Goal: Information Seeking & Learning: Learn about a topic

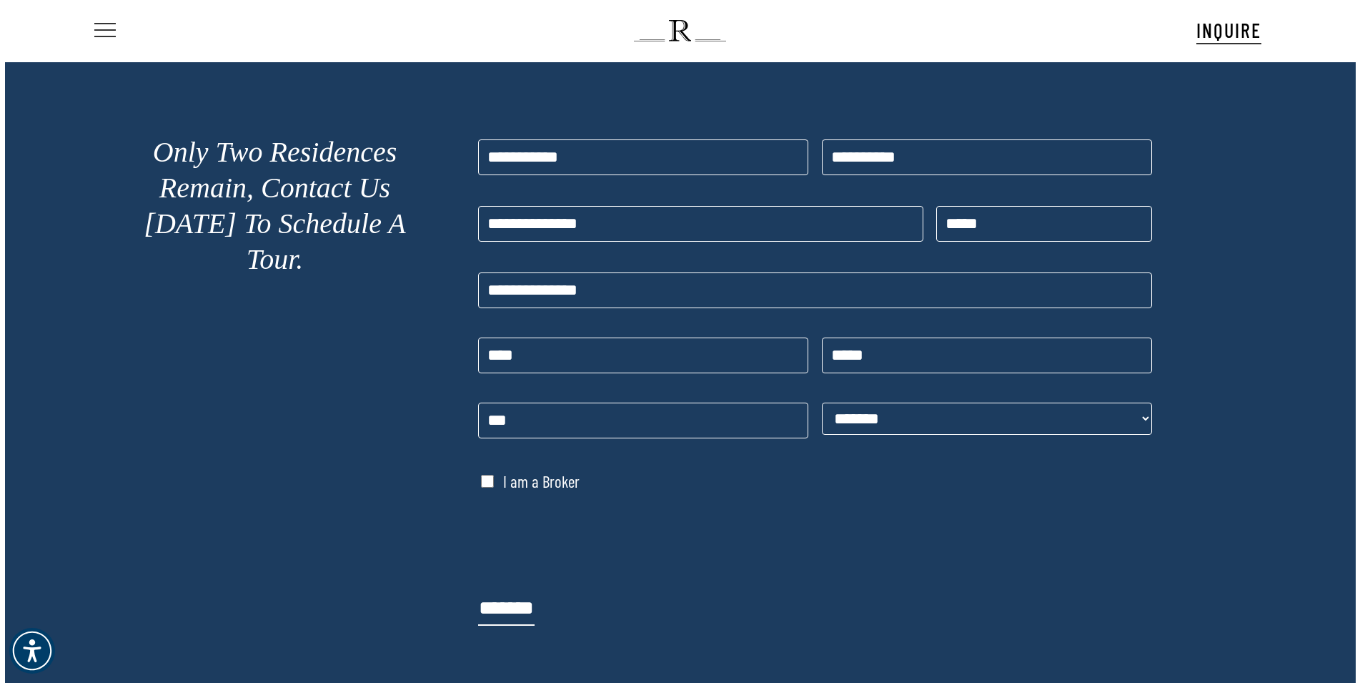
click at [96, 27] on span "Navigation Menu" at bounding box center [104, 31] width 21 height 16
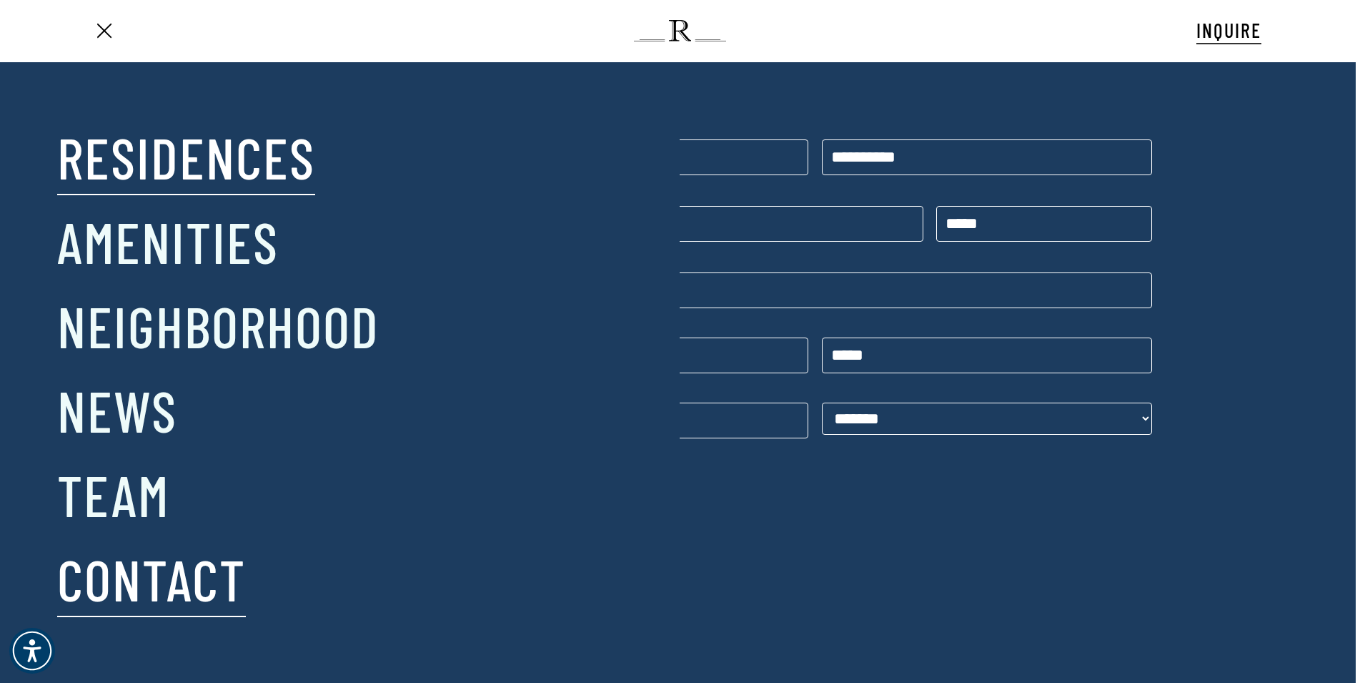
click at [168, 147] on link "Residences" at bounding box center [186, 156] width 258 height 74
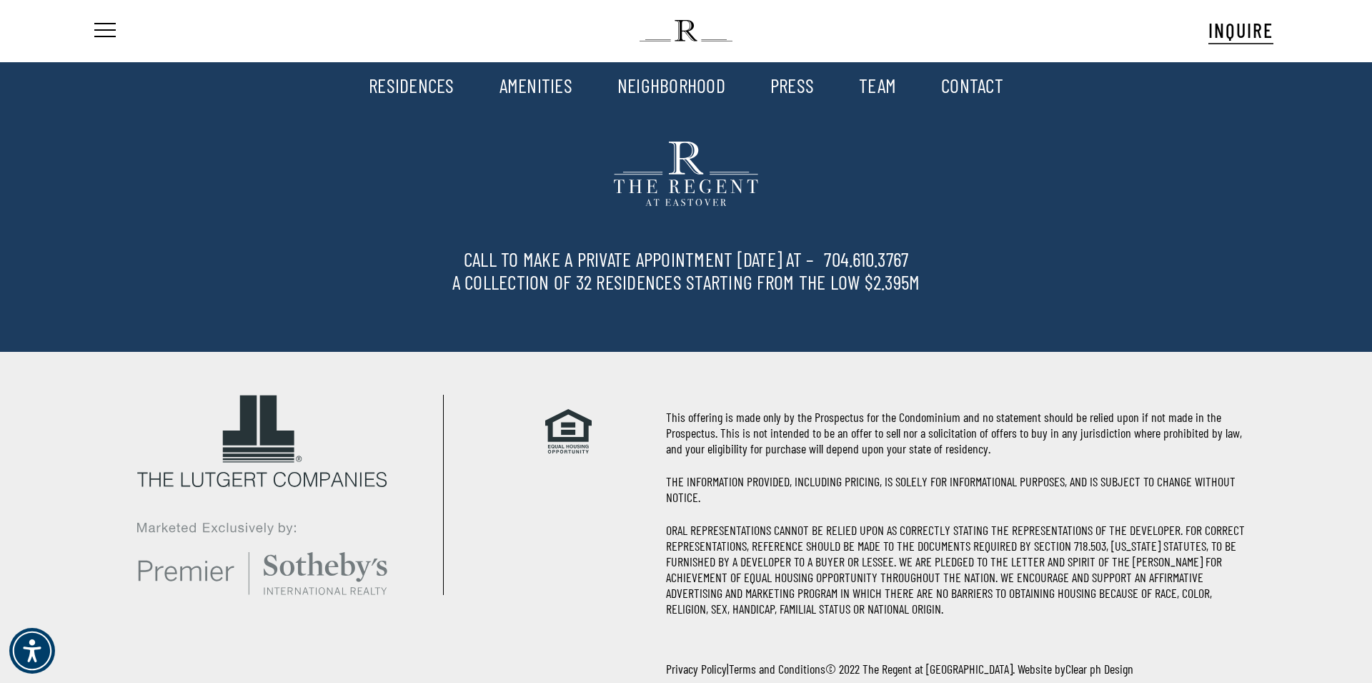
click at [423, 86] on link "RESIDENCES" at bounding box center [412, 85] width 86 height 24
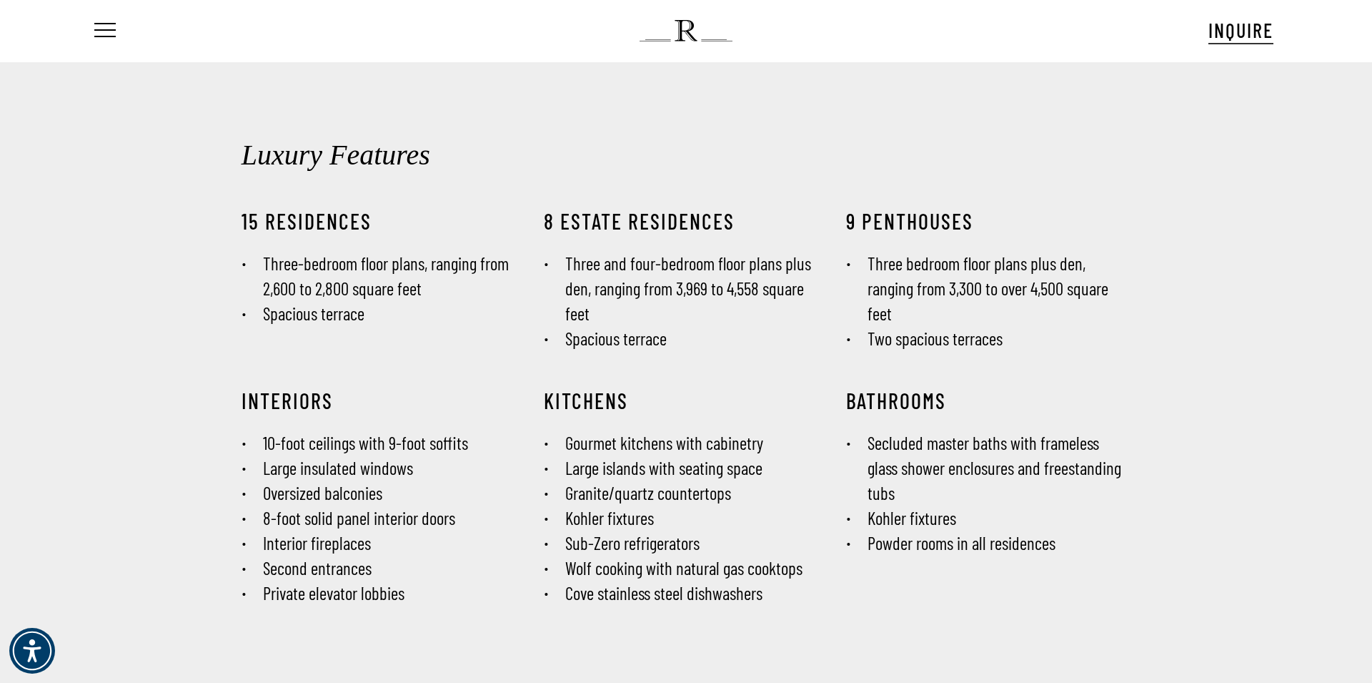
click at [121, 30] on nav "Menu" at bounding box center [113, 30] width 44 height 61
click at [106, 28] on span "Navigation Menu" at bounding box center [105, 31] width 16 height 20
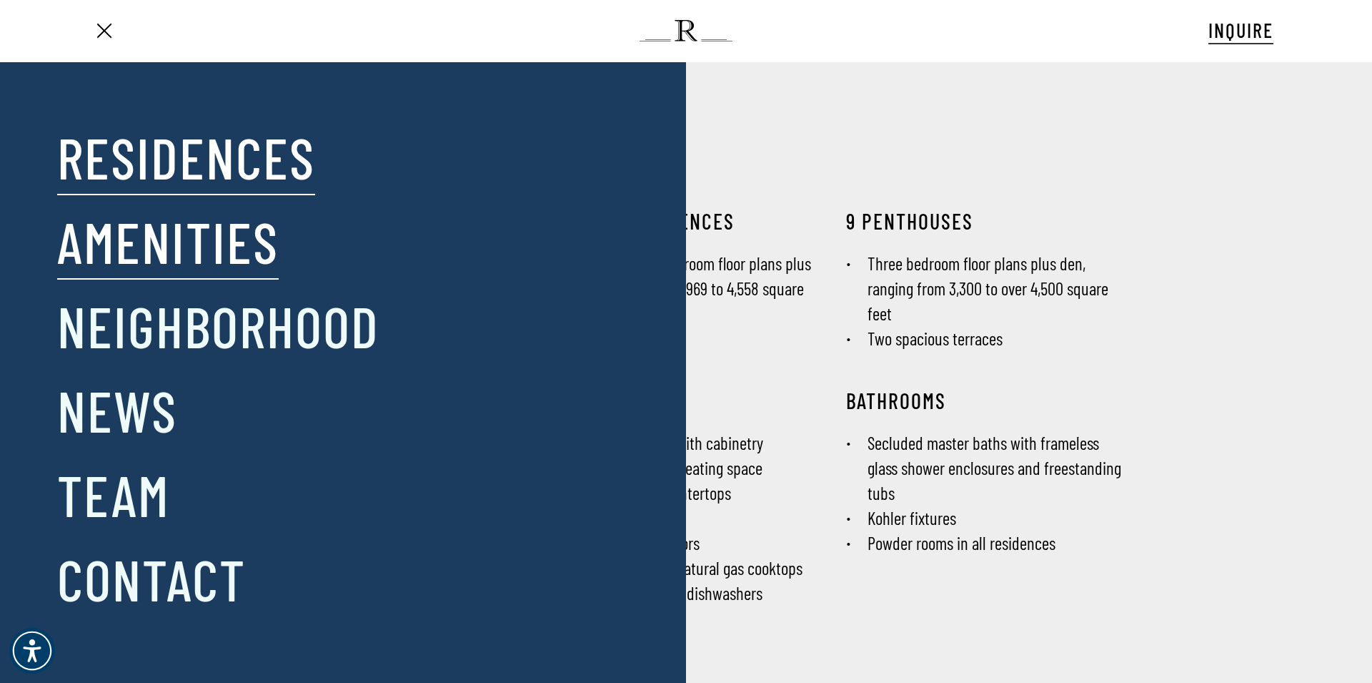
click at [157, 234] on body "601 Penthouse 601 602 Penthouse 602 603 Penthouse 603 604 Penthouse 604 roof Pe…" at bounding box center [686, 341] width 1372 height 683
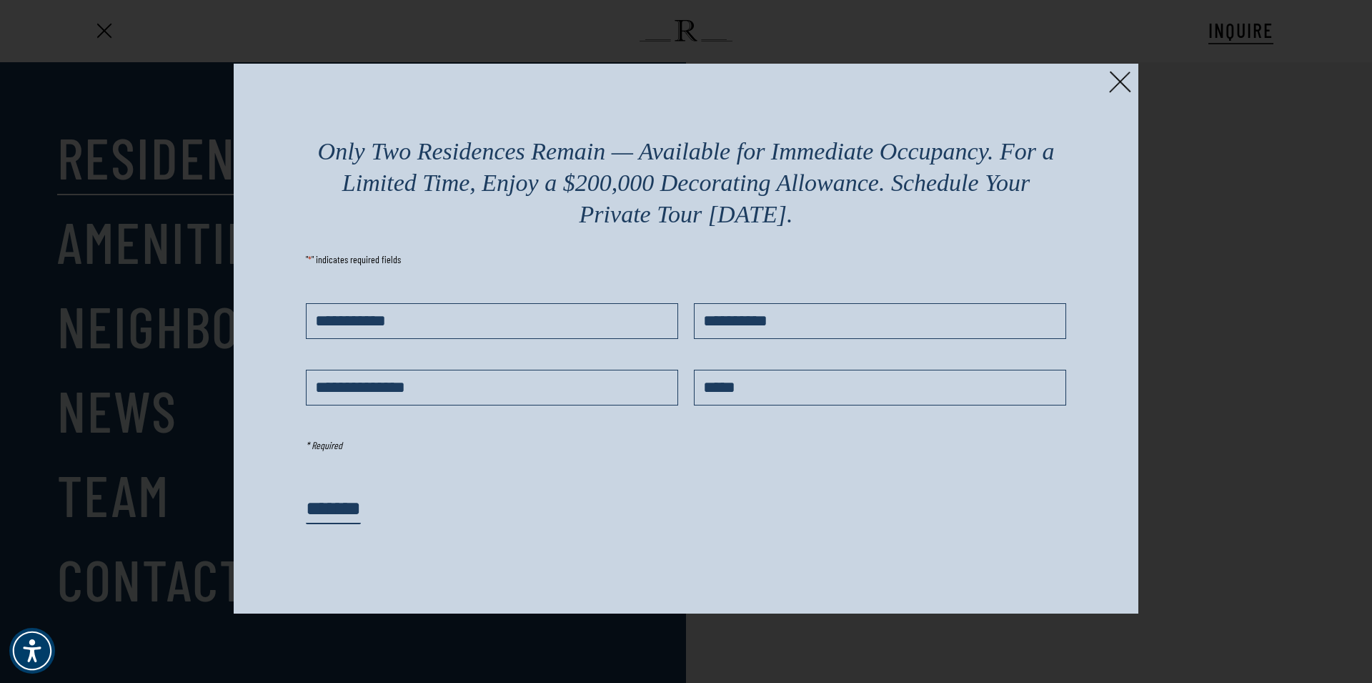
drag, startPoint x: 1109, startPoint y: 75, endPoint x: 1111, endPoint y: 82, distance: 7.5
click at [1111, 82] on div "Only Two Residences Remain — Available for Immediate Occupancy. For a Limited T…" at bounding box center [686, 339] width 905 height 550
click at [1112, 82] on img at bounding box center [1120, 82] width 22 height 22
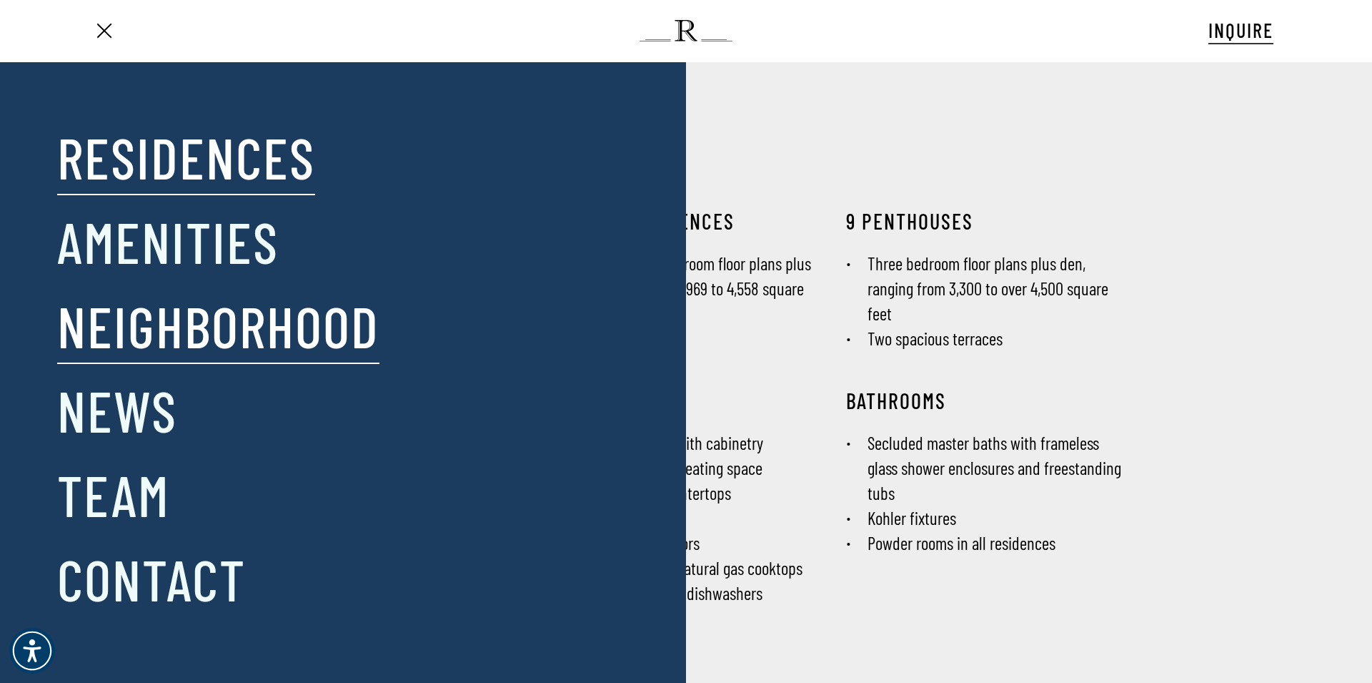
click at [198, 303] on link "Neighborhood" at bounding box center [218, 325] width 322 height 74
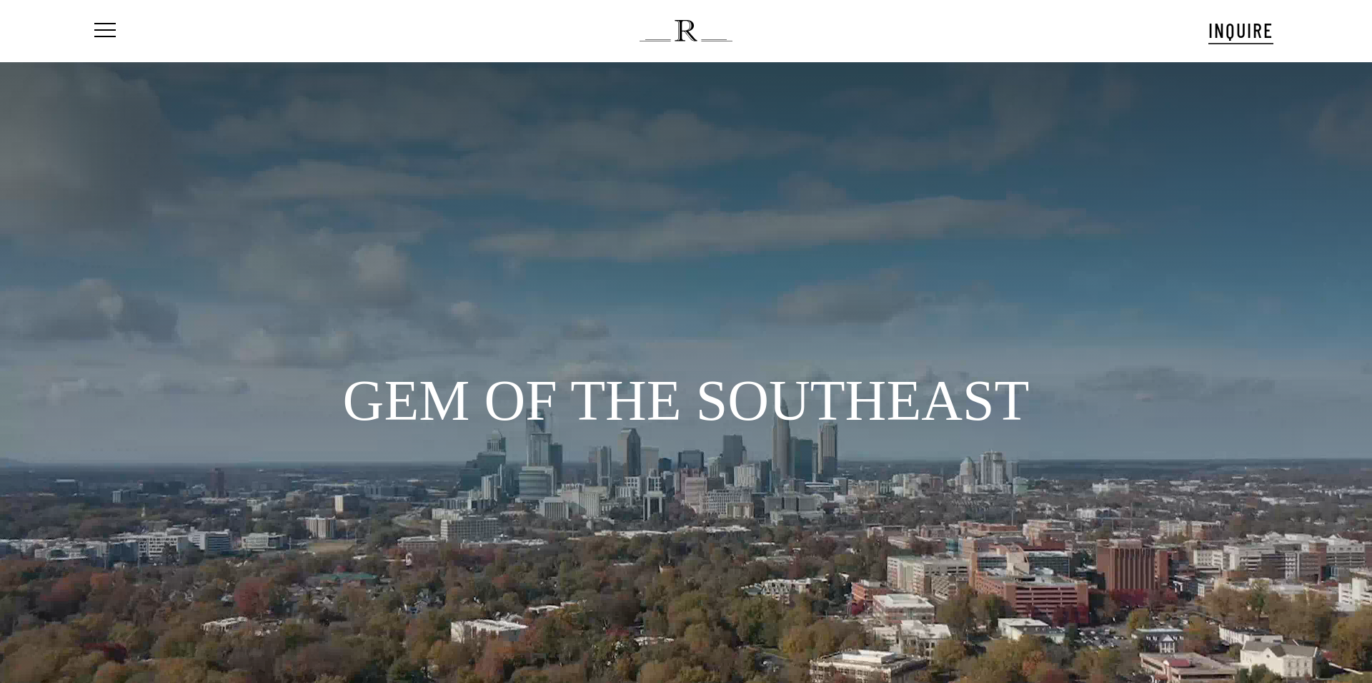
scroll to position [75, 0]
